Goal: Communication & Community: Share content

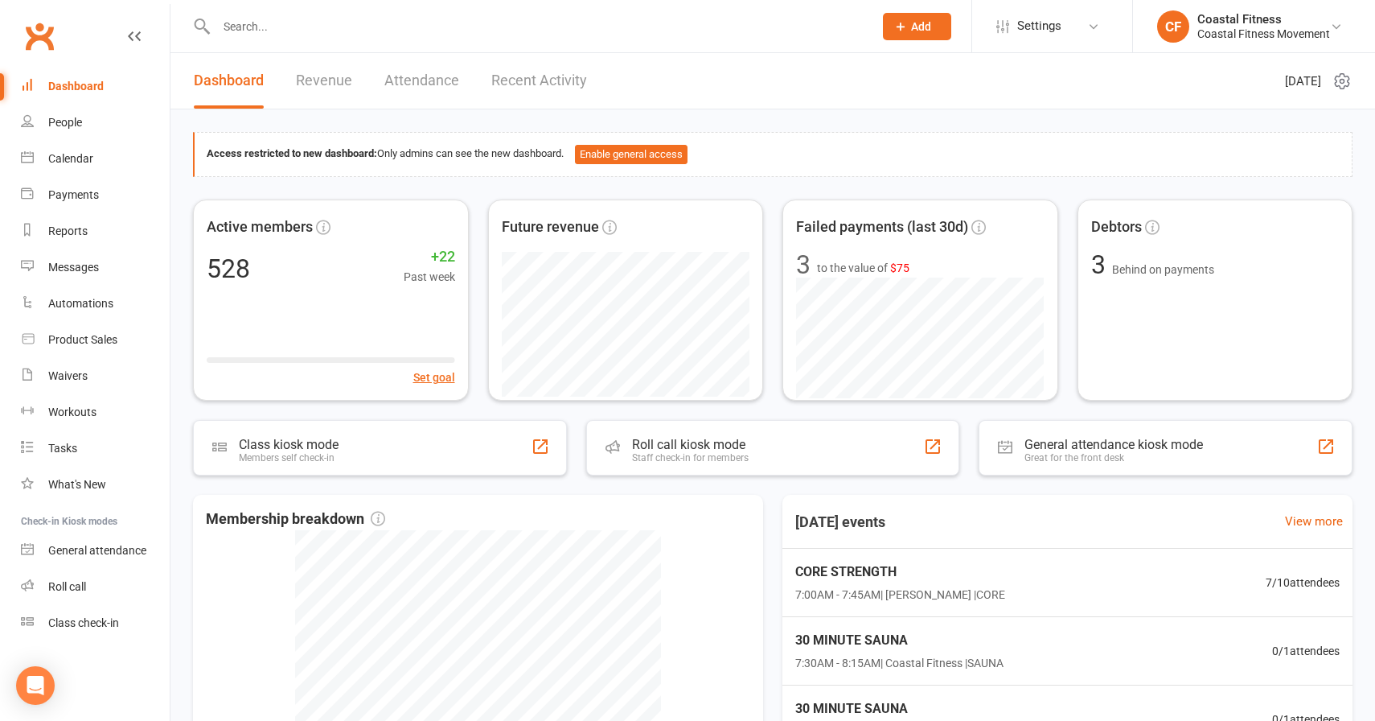
click at [386, 29] on input "text" at bounding box center [537, 26] width 651 height 23
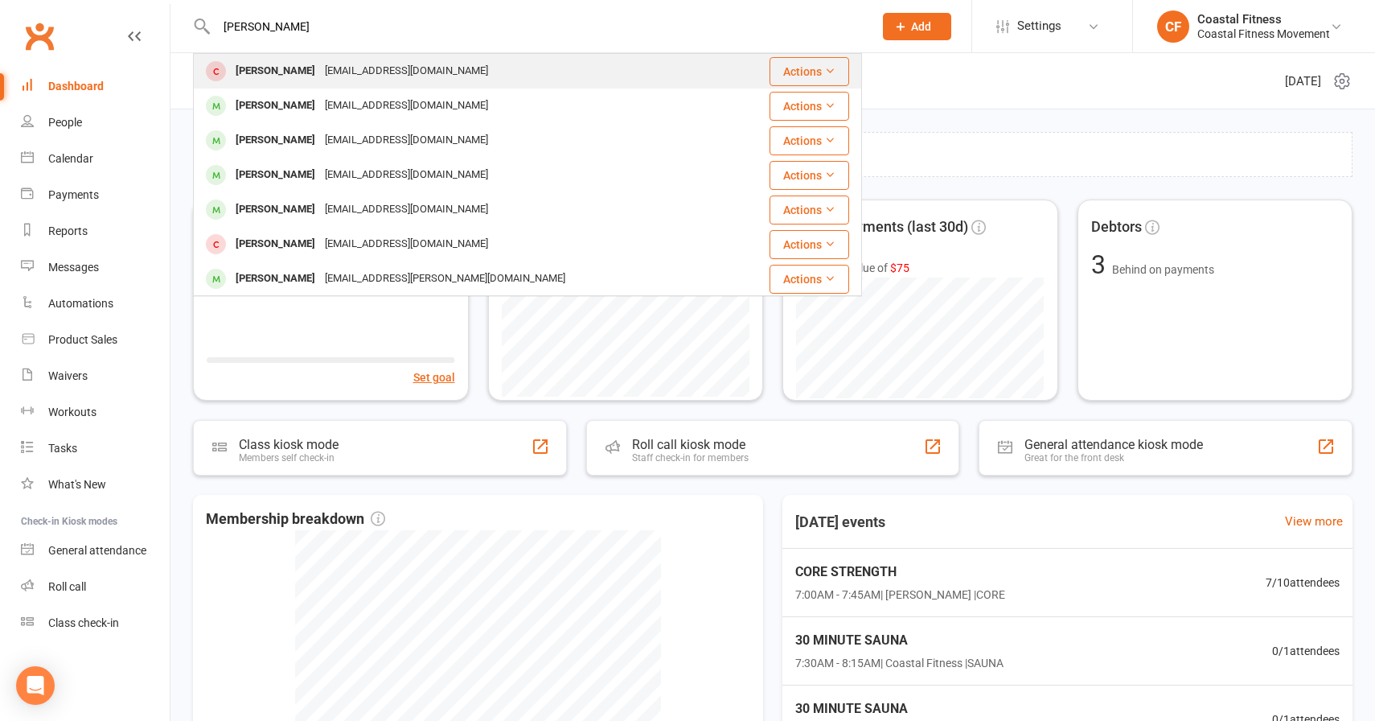
type input "[PERSON_NAME]"
click at [272, 76] on div "[PERSON_NAME]" at bounding box center [275, 71] width 89 height 23
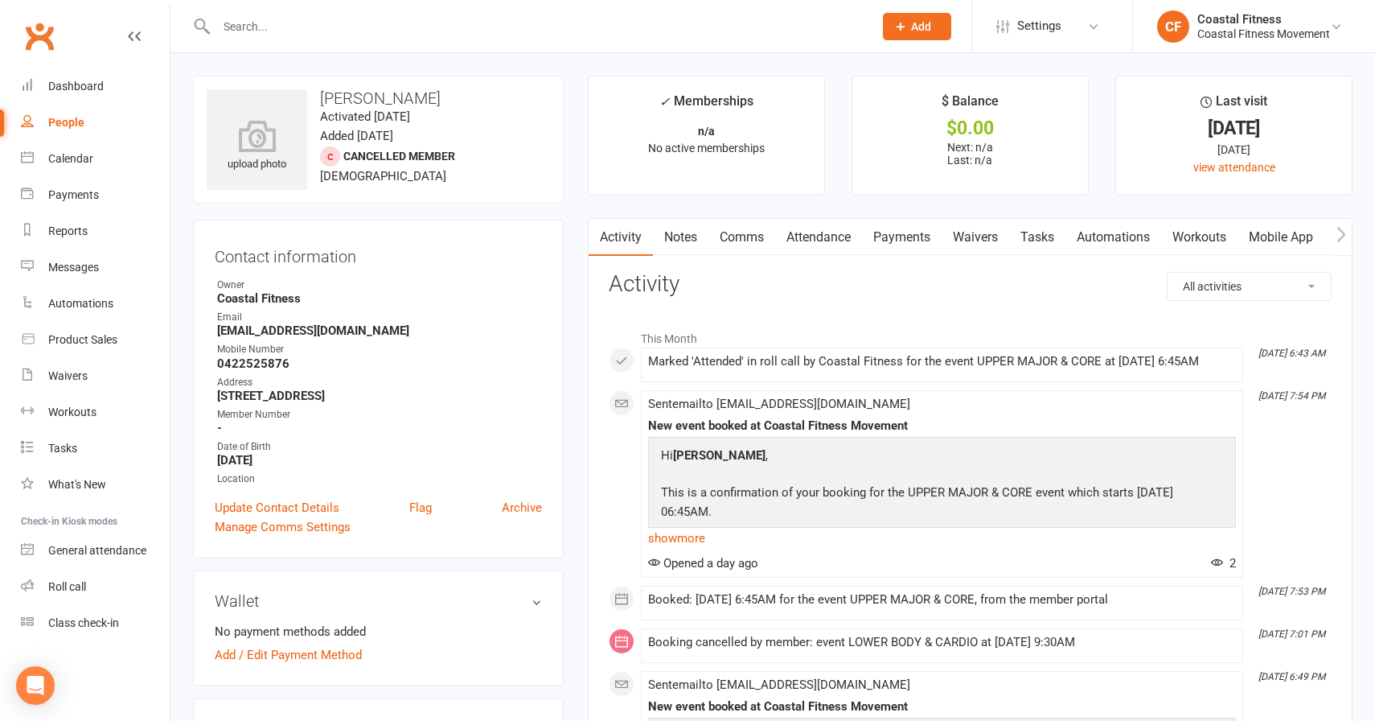
click at [737, 241] on link "Comms" at bounding box center [742, 237] width 67 height 37
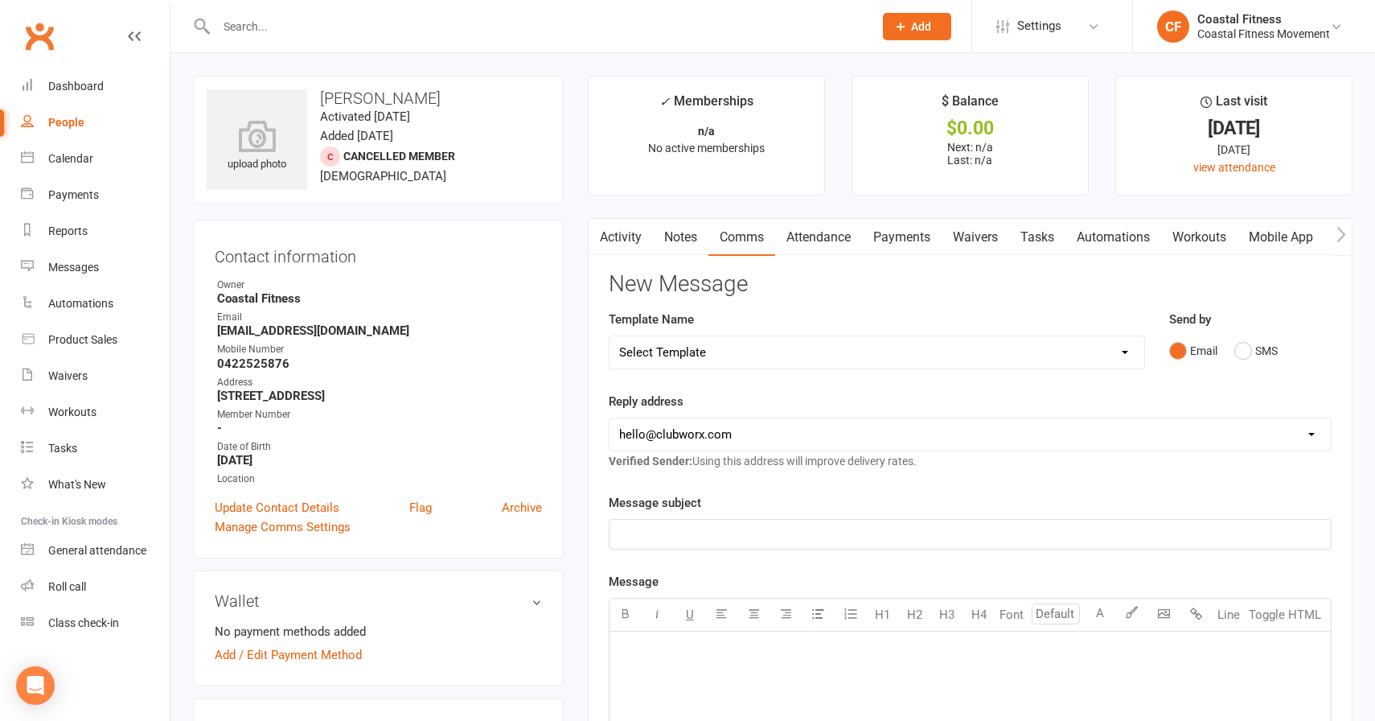
click at [677, 348] on select "Select Template [Email] CFM 7 day trial [SMS] Failure to scan FP [Email] It's t…" at bounding box center [877, 352] width 535 height 32
select select "0"
click at [610, 336] on select "Select Template [Email] CFM 7 day trial [SMS] Failure to scan FP [Email] It's t…" at bounding box center [877, 352] width 535 height 32
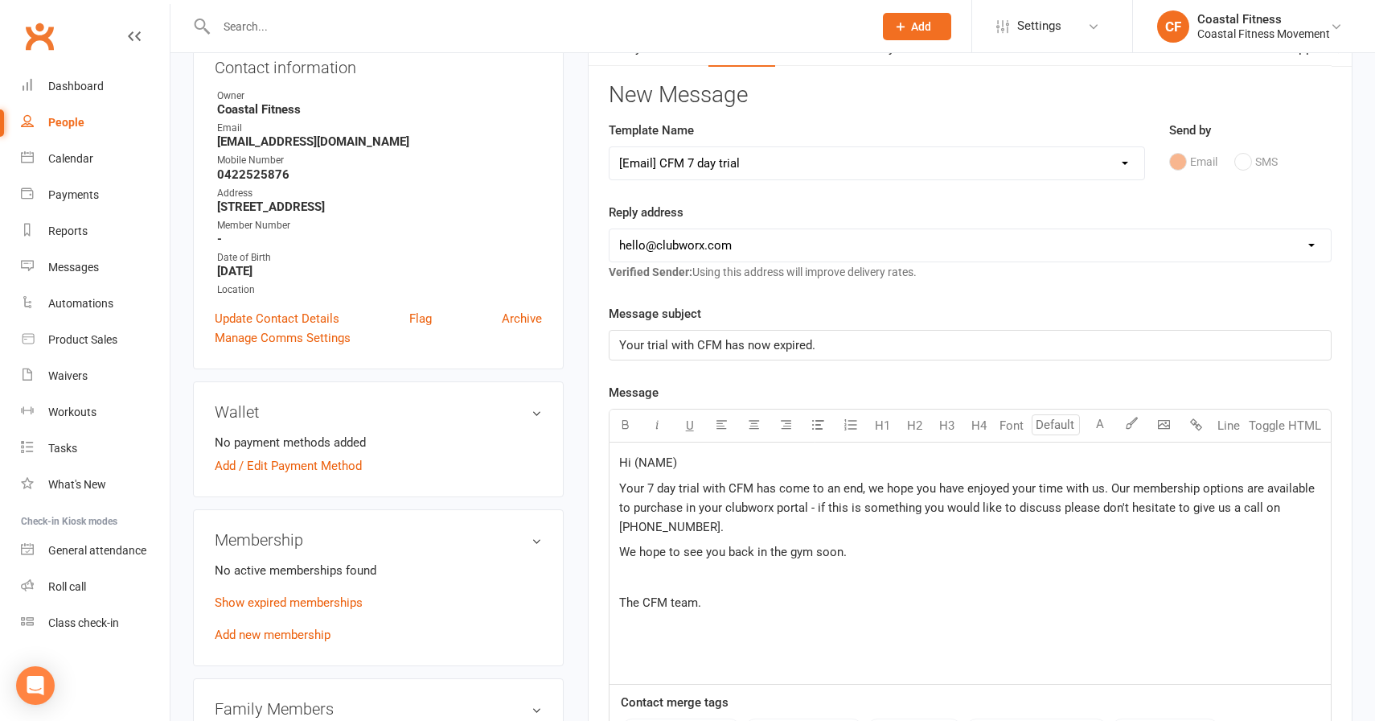
scroll to position [191, 0]
drag, startPoint x: 633, startPoint y: 459, endPoint x: 807, endPoint y: 436, distance: 175.3
click at [807, 436] on div "U H1 H2 H3 H4 Font A Line Toggle HTML Hi (NAME) Your 7 day trial with CFM has c…" at bounding box center [970, 544] width 723 height 276
click at [664, 450] on p "Hi (NAME)" at bounding box center [970, 459] width 702 height 19
drag, startPoint x: 635, startPoint y: 462, endPoint x: 739, endPoint y: 461, distance: 104.6
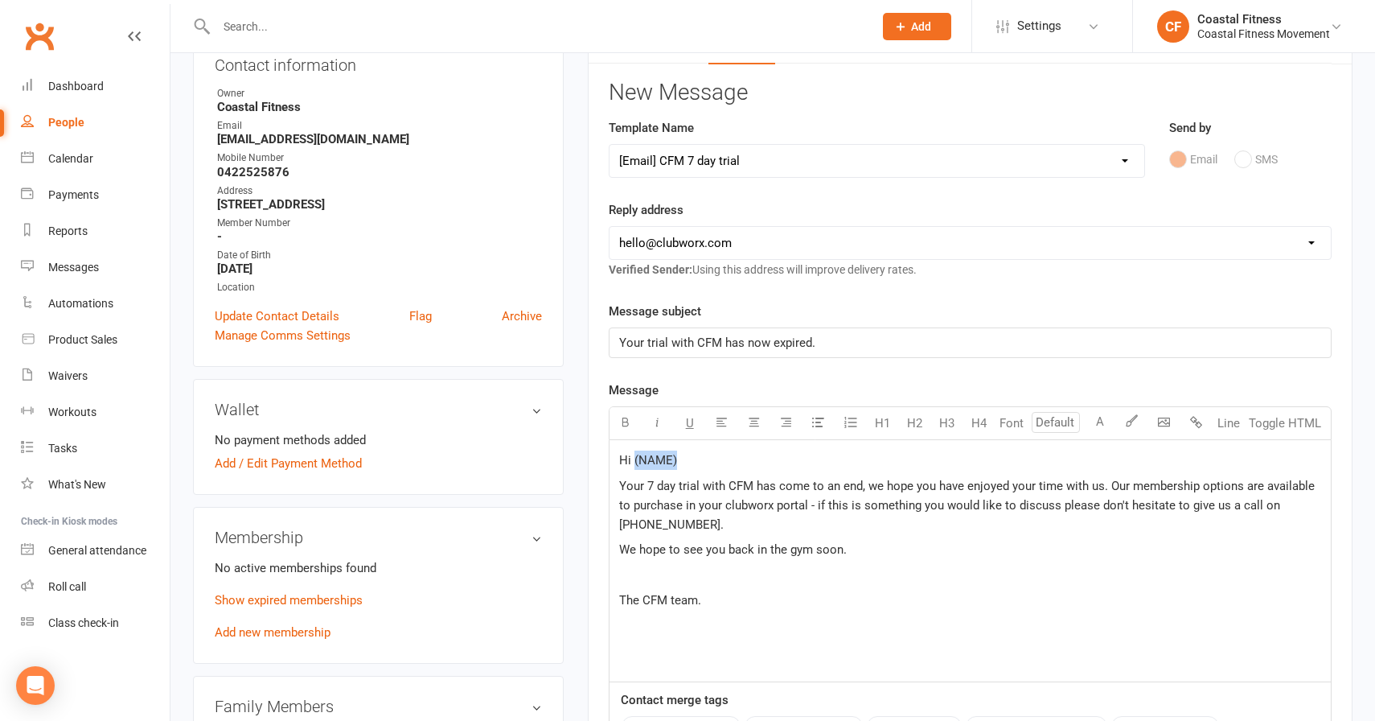
click at [738, 462] on p "Hi (NAME)" at bounding box center [970, 459] width 702 height 19
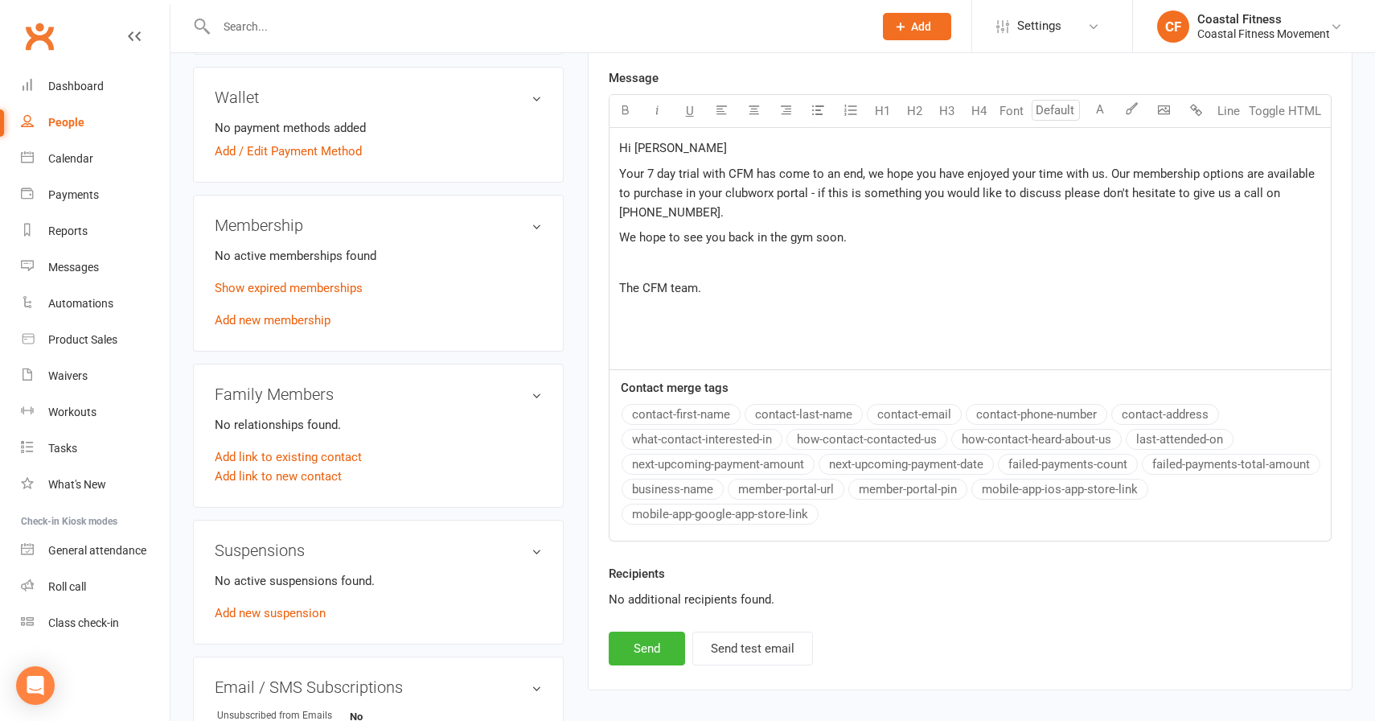
scroll to position [505, 0]
click at [646, 640] on button "Send" at bounding box center [647, 647] width 76 height 34
select select
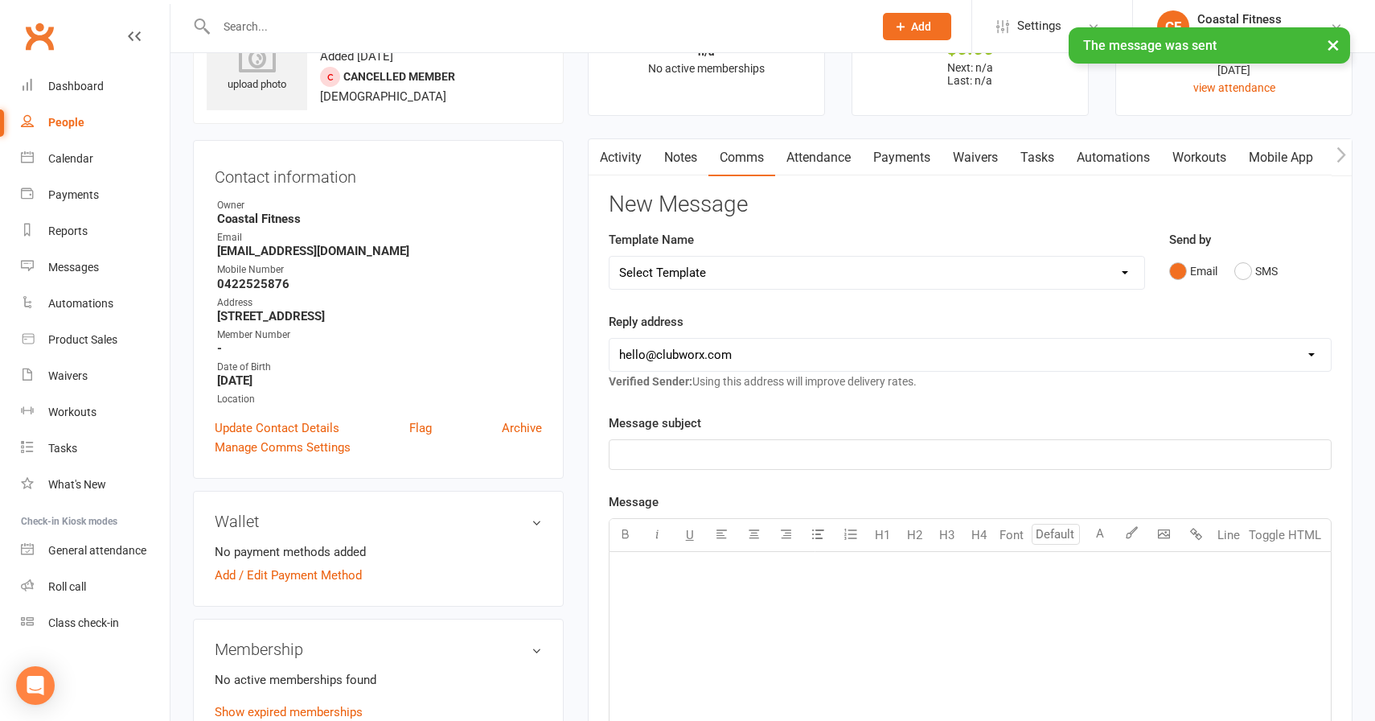
scroll to position [0, 0]
